Goal: Task Accomplishment & Management: Use online tool/utility

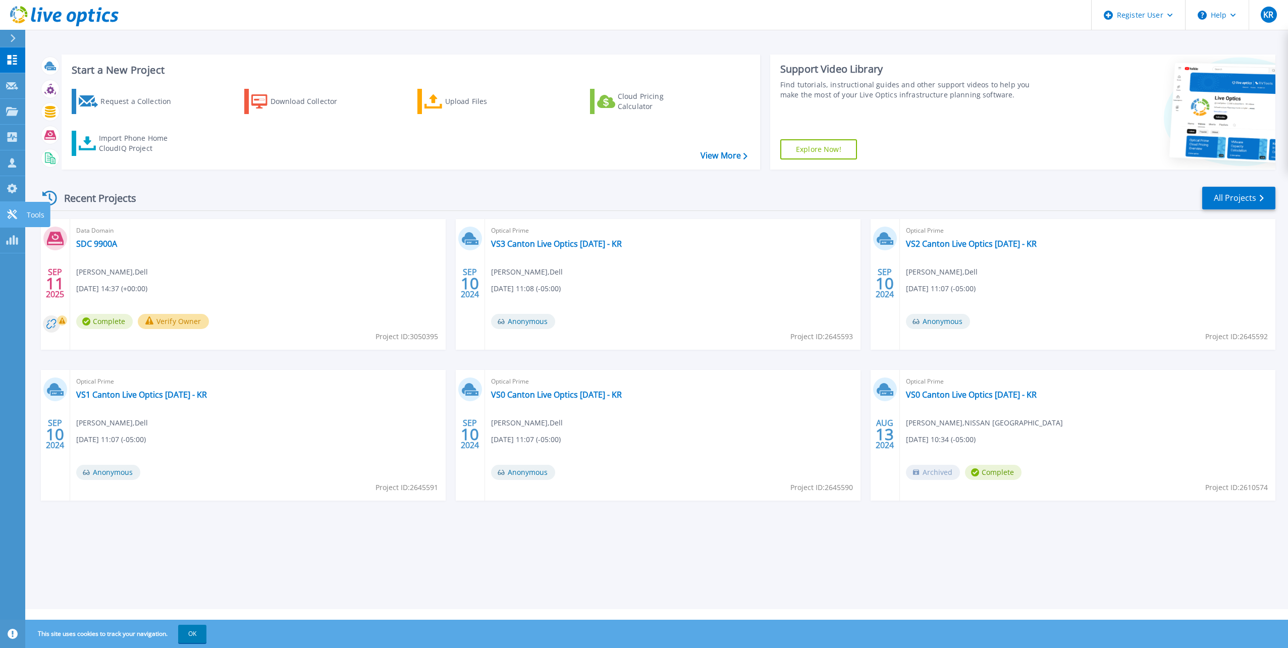
click at [13, 216] on icon at bounding box center [12, 214] width 10 height 10
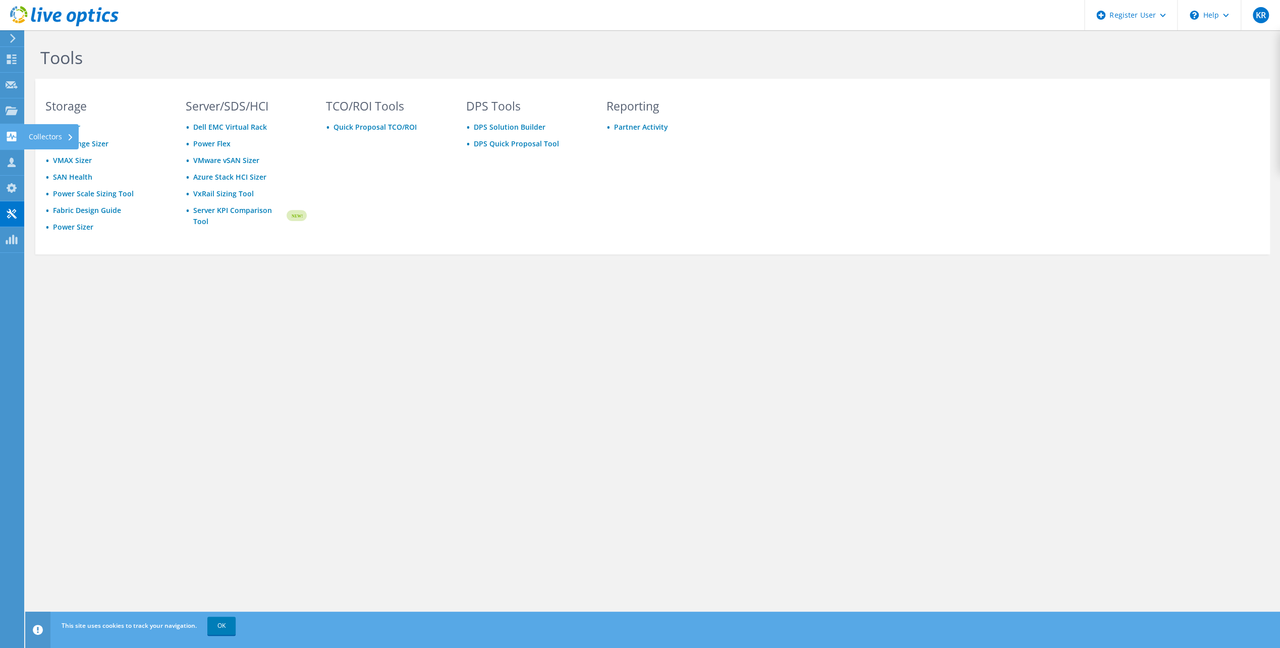
click at [52, 130] on div "Collectors" at bounding box center [51, 136] width 55 height 25
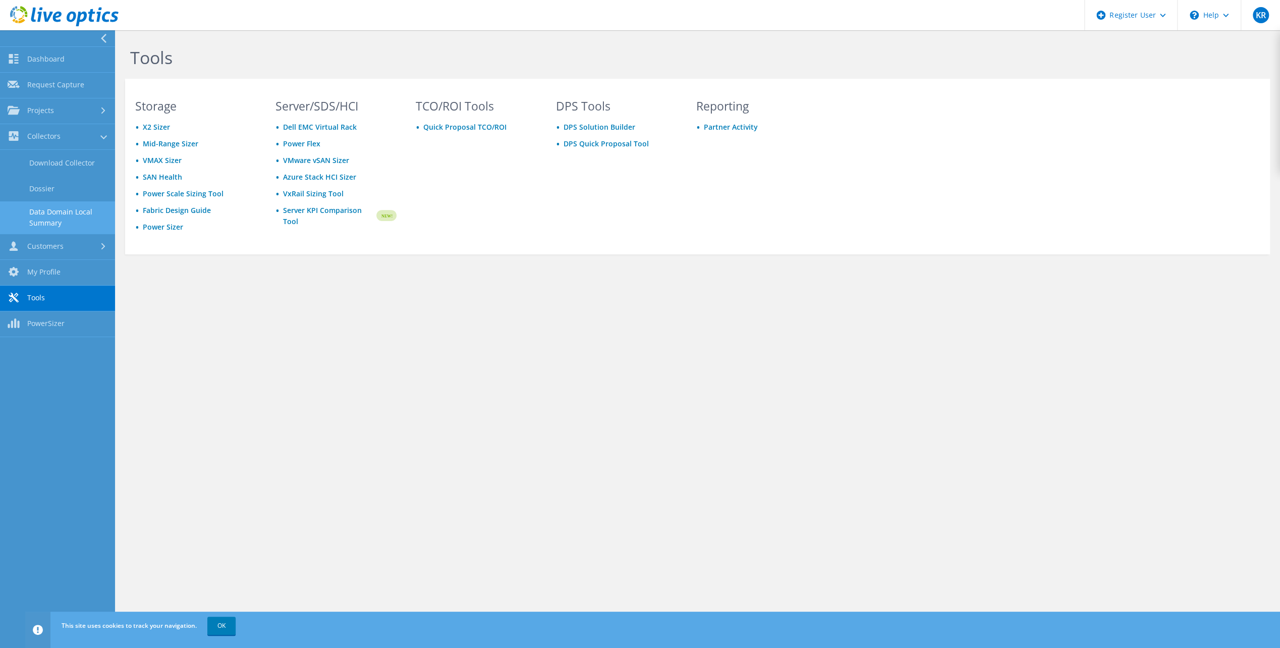
click at [63, 213] on link "Data Domain Local Summary" at bounding box center [57, 217] width 115 height 32
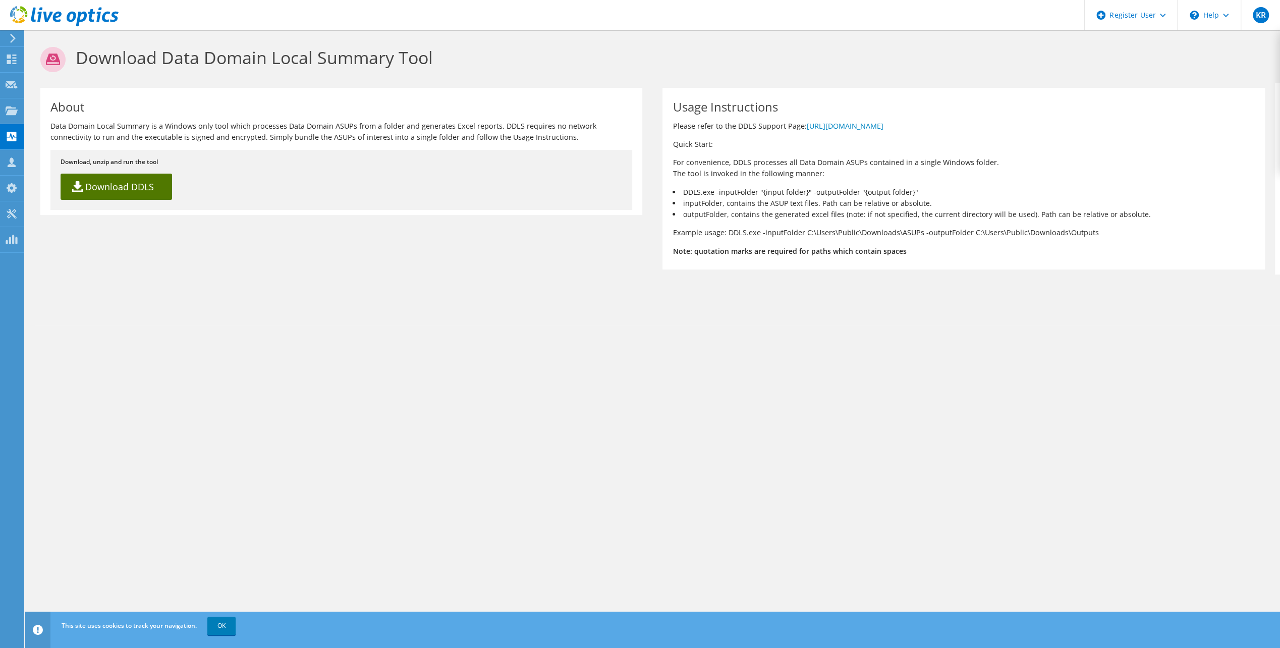
click at [136, 189] on link "Download DDLS" at bounding box center [117, 187] width 112 height 26
click at [59, 141] on div "Collectors" at bounding box center [51, 136] width 55 height 25
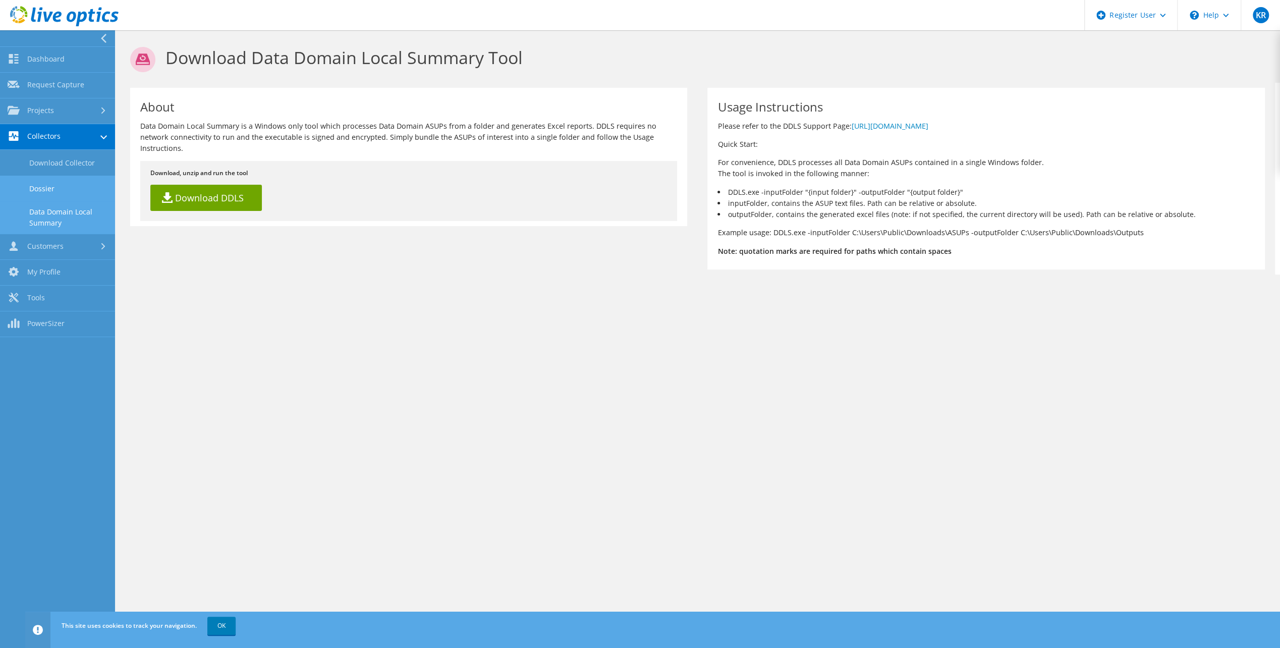
click at [39, 193] on link "Dossier" at bounding box center [57, 189] width 115 height 26
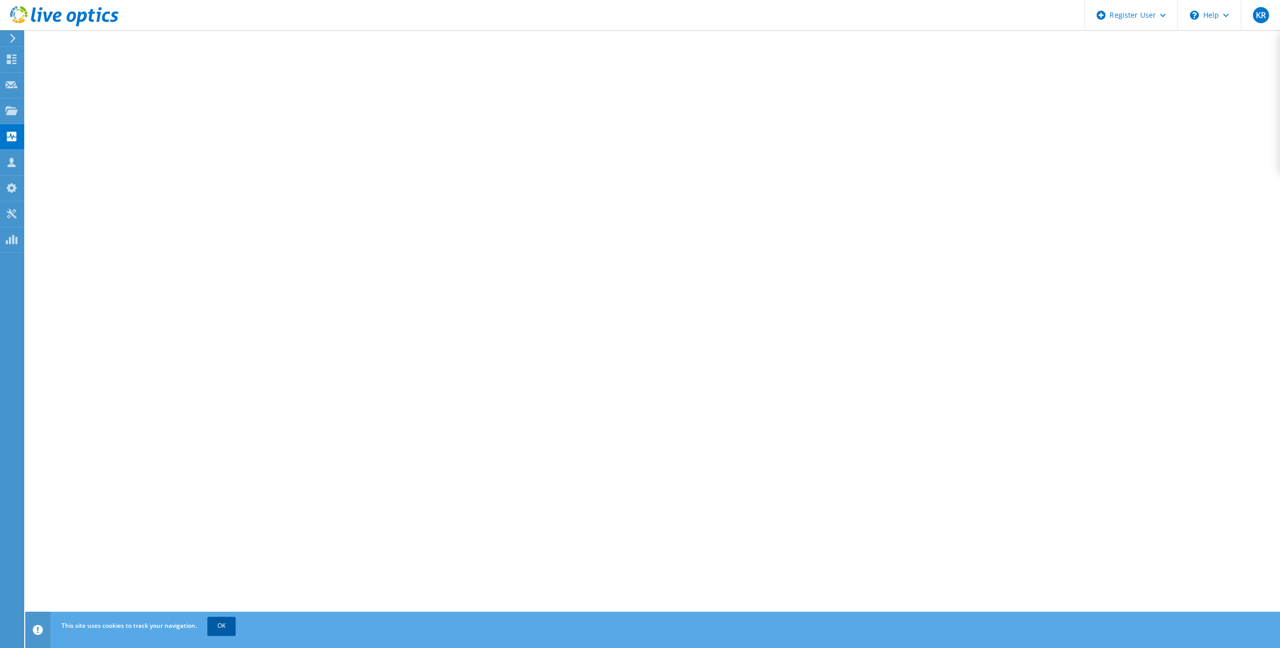
click at [225, 633] on link "OK" at bounding box center [221, 626] width 28 height 18
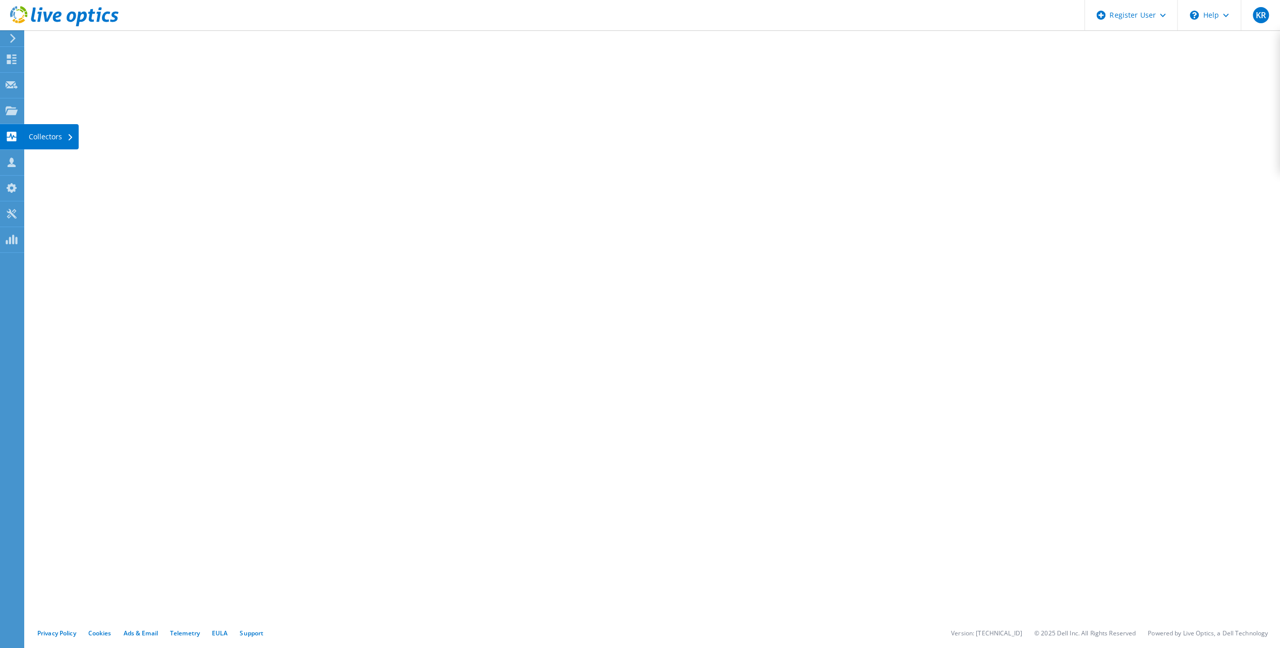
click at [8, 138] on use at bounding box center [12, 137] width 10 height 10
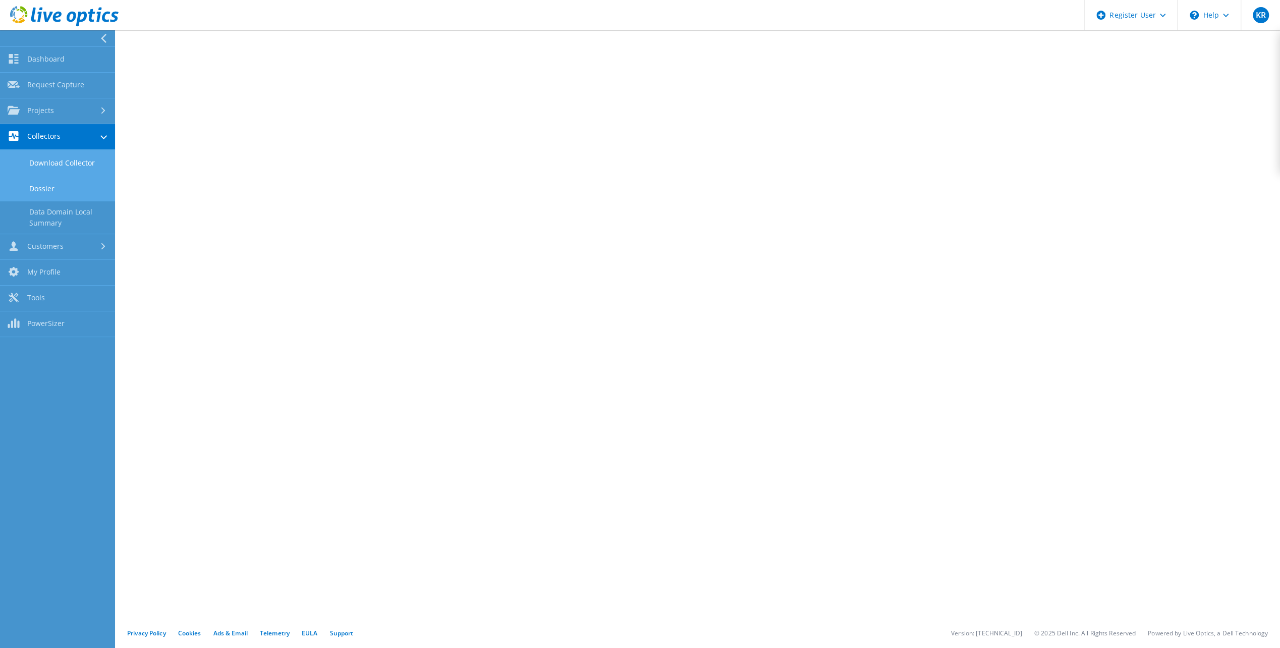
click at [60, 163] on link "Download Collector" at bounding box center [57, 163] width 115 height 26
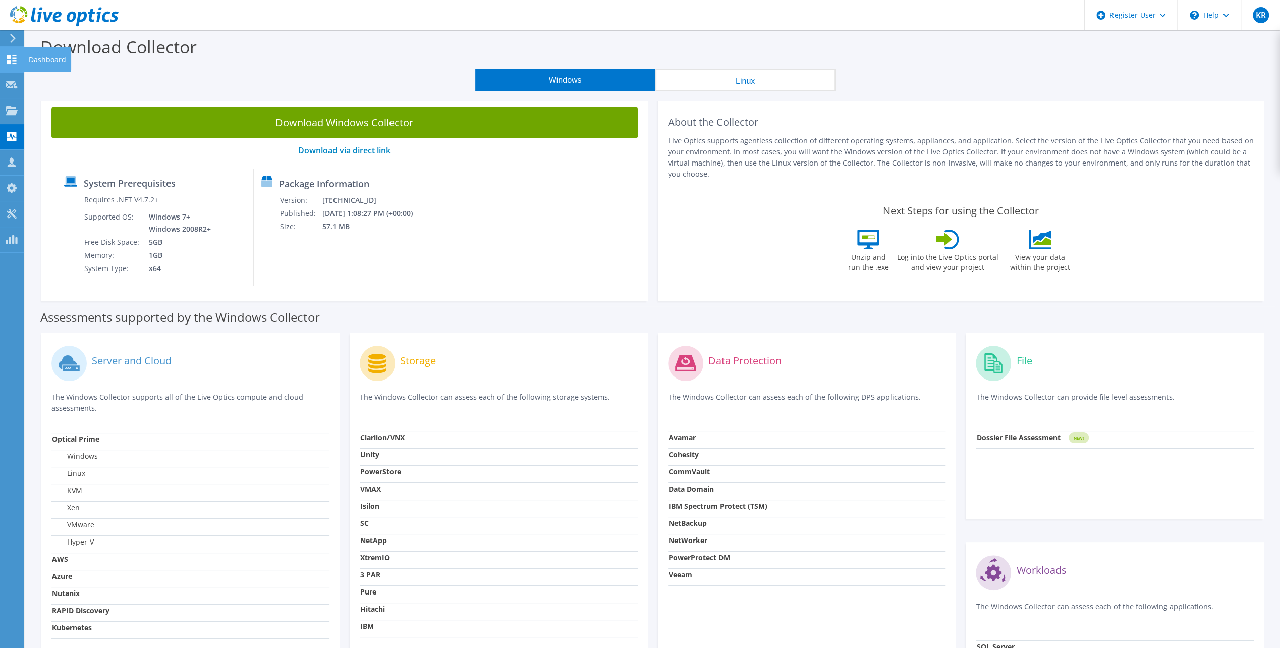
click at [11, 64] on div at bounding box center [12, 60] width 12 height 11
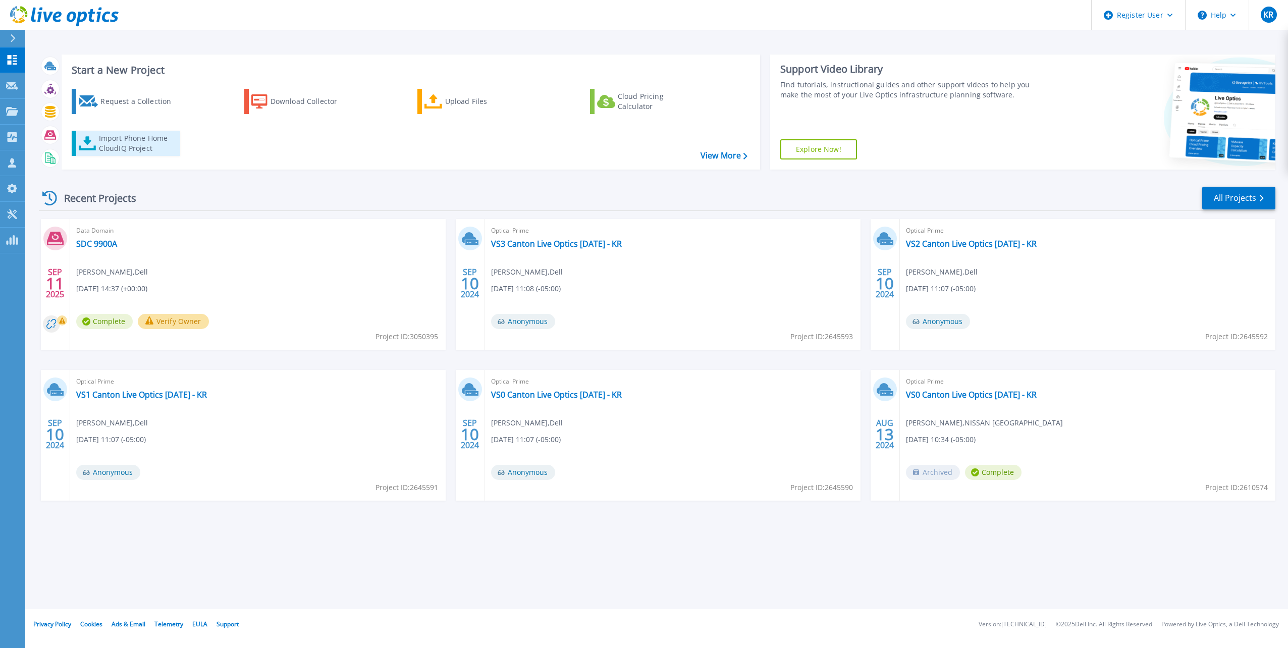
click at [138, 147] on div "Import Phone Home CloudIQ Project" at bounding box center [138, 143] width 79 height 20
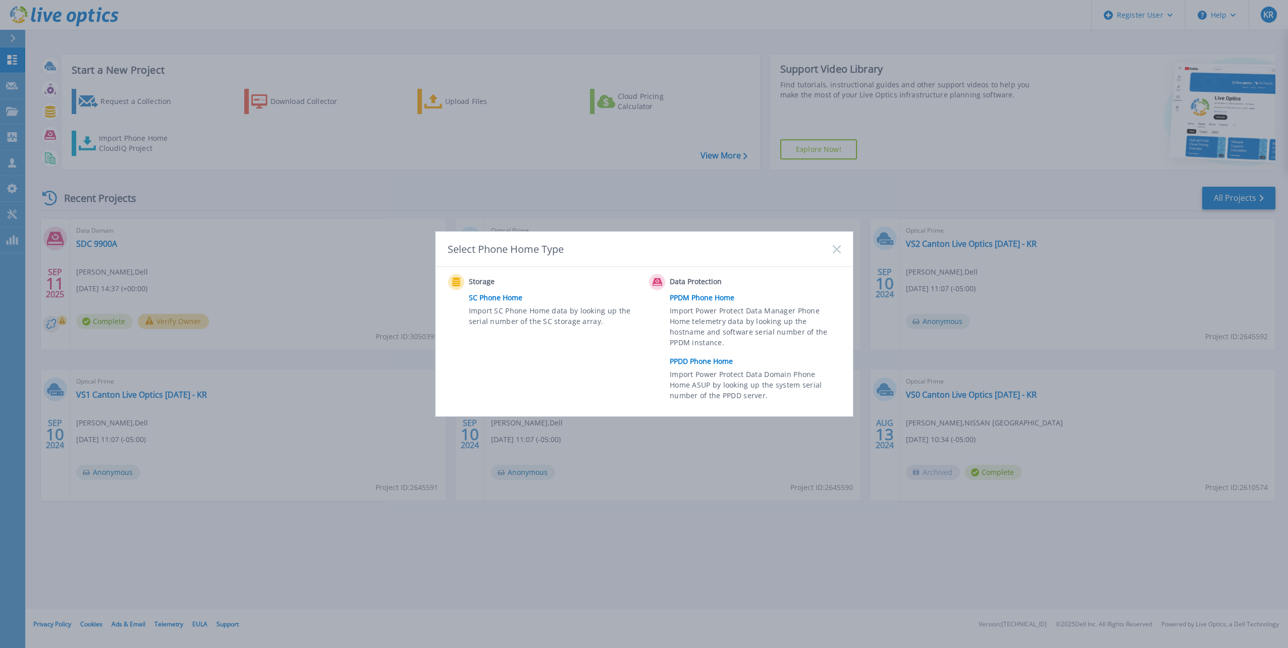
click at [703, 360] on link "PPDD Phone Home" at bounding box center [758, 361] width 176 height 15
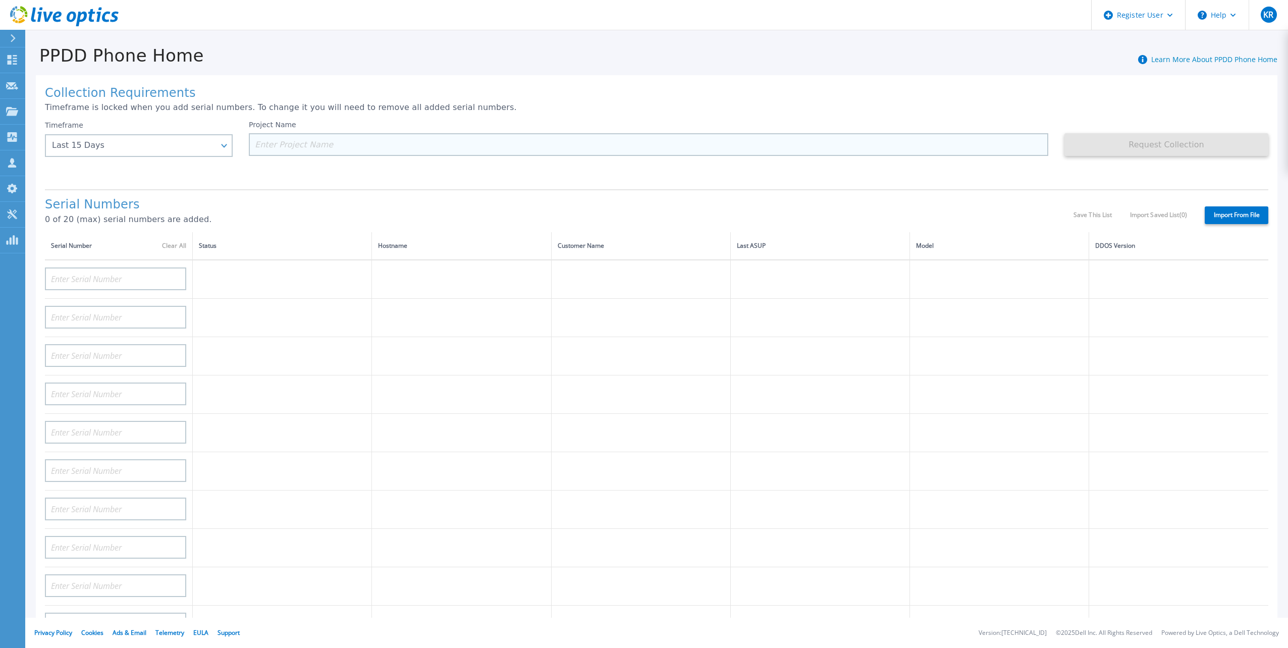
click at [279, 144] on input at bounding box center [648, 144] width 799 height 23
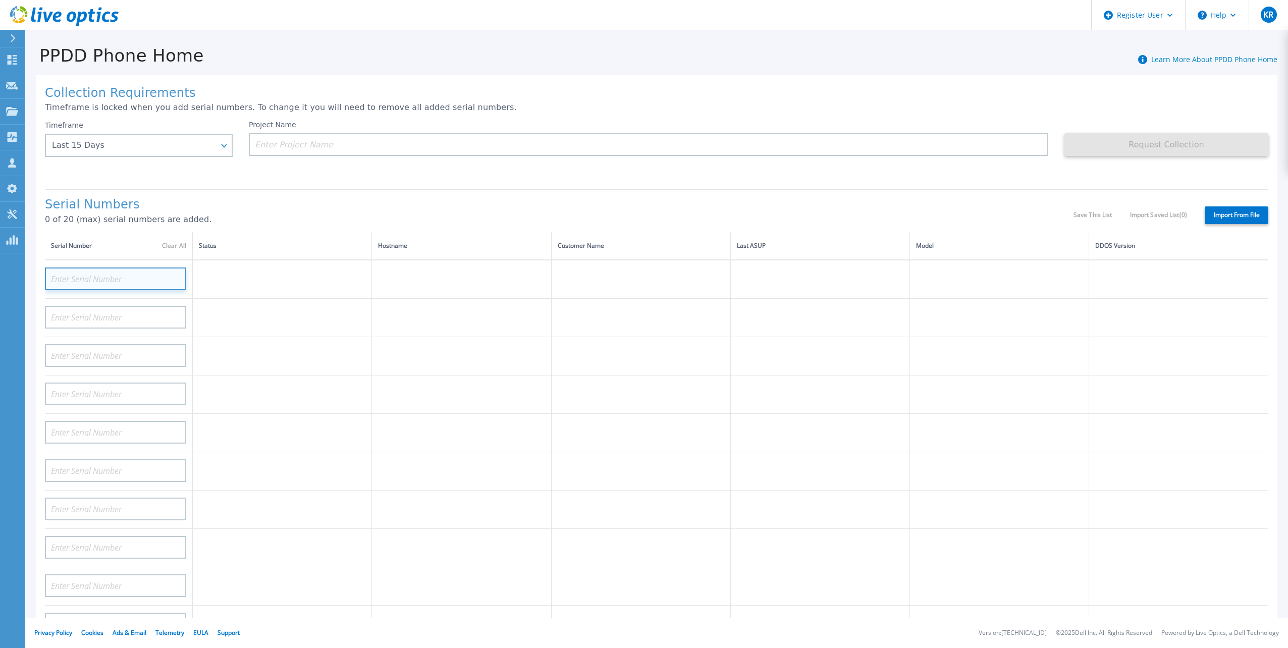
click at [139, 270] on input at bounding box center [115, 278] width 141 height 23
paste input "APM00201813770"
type input "APM00201813770"
click at [437, 270] on td at bounding box center [461, 279] width 179 height 39
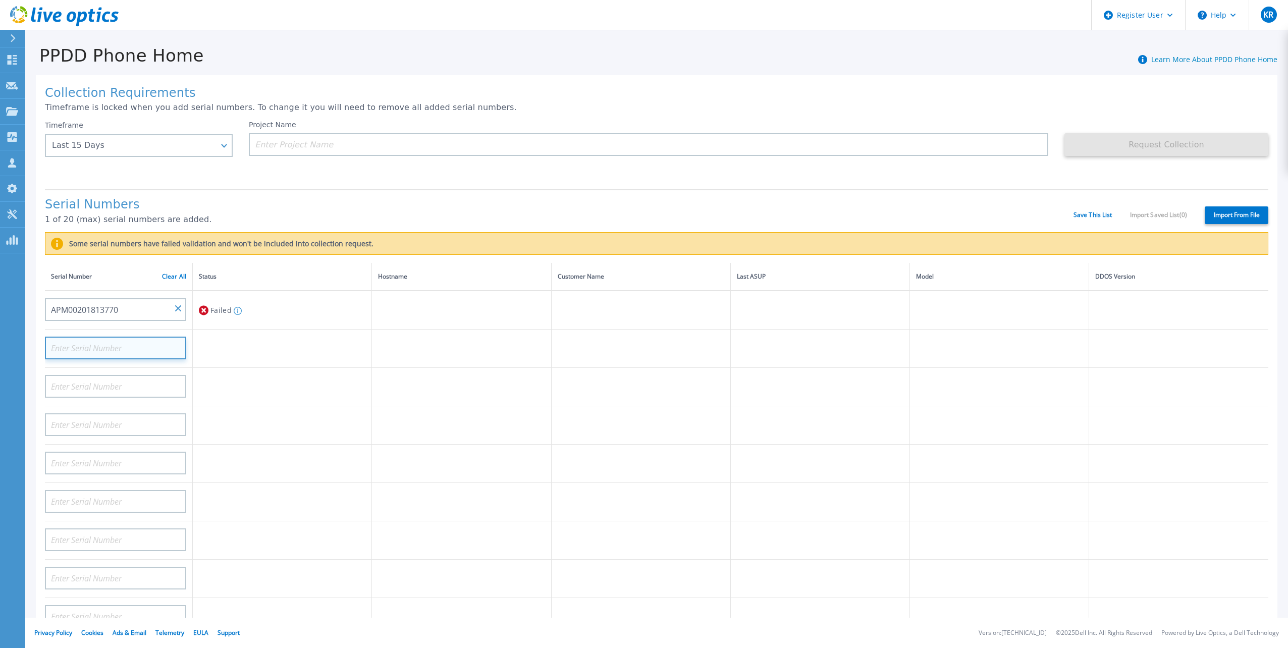
click at [146, 345] on input at bounding box center [115, 348] width 141 height 23
paste input "APM00230501430"
type input "APM00230501430"
click at [146, 382] on input at bounding box center [115, 386] width 141 height 23
